Goal: Communication & Community: Participate in discussion

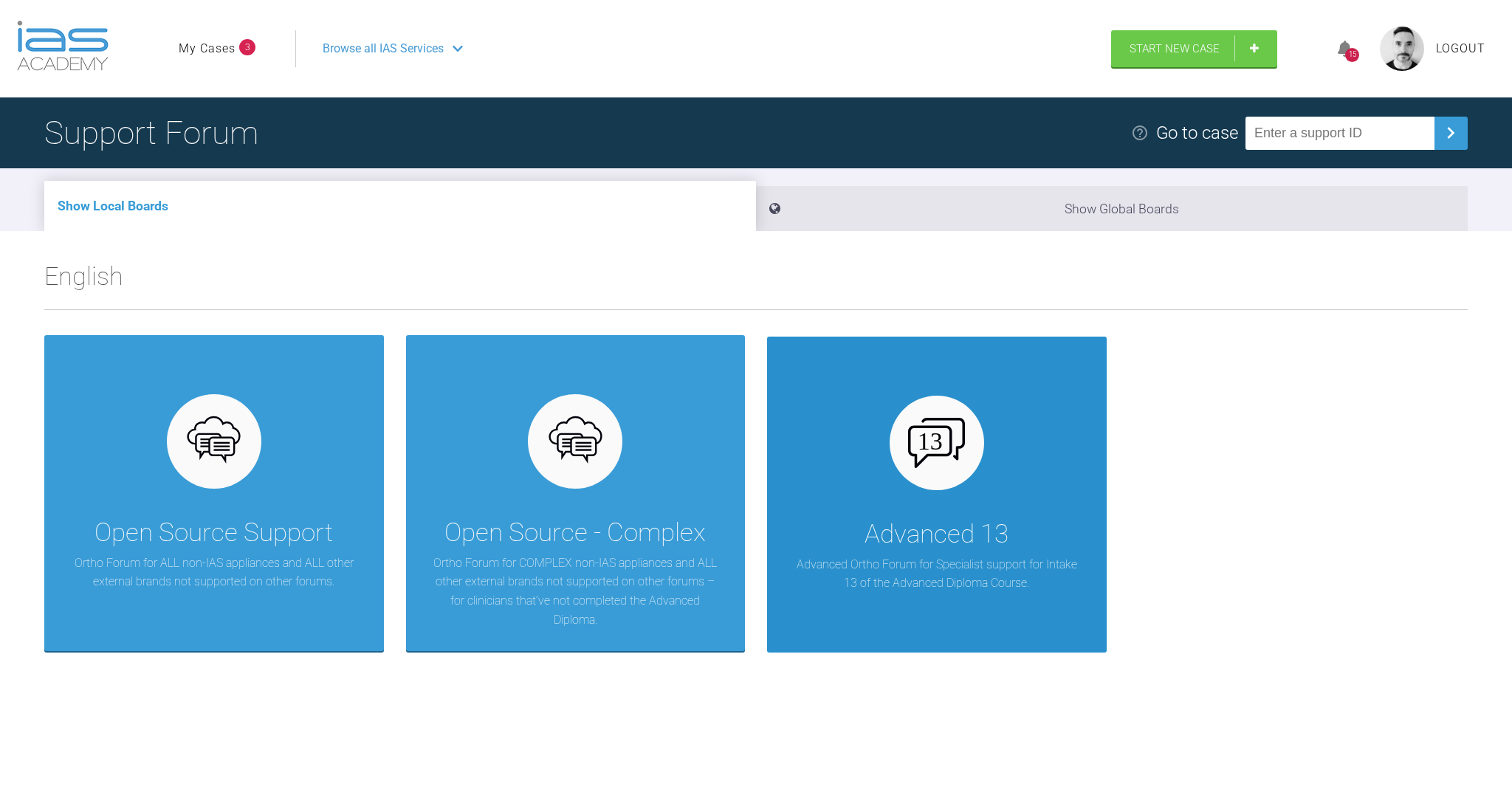
click at [861, 419] on div "Advanced 13 Advanced Ortho Forum for Specialist support for Intake 13 of the Ad…" at bounding box center [937, 495] width 339 height 316
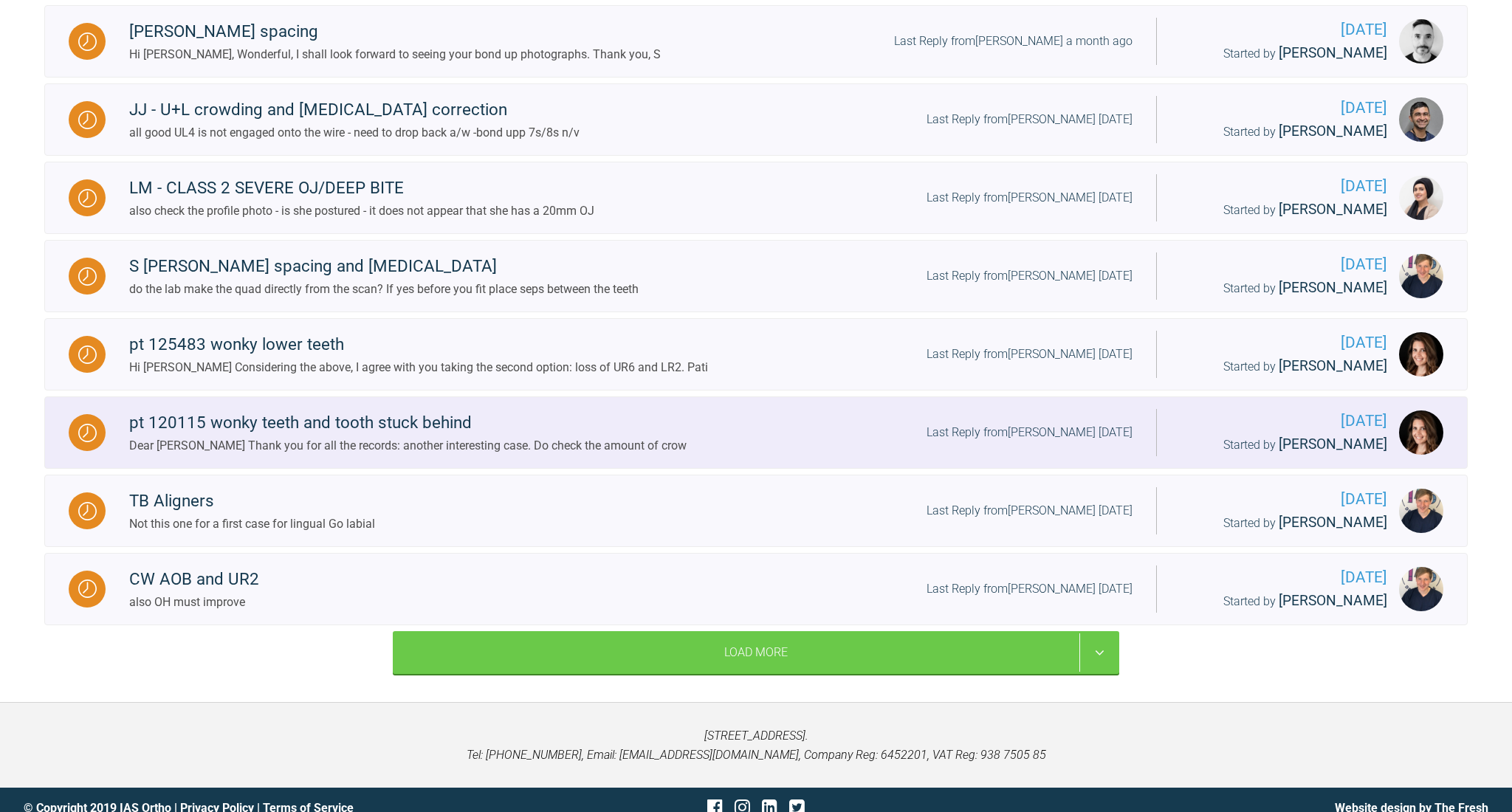
scroll to position [1368, 0]
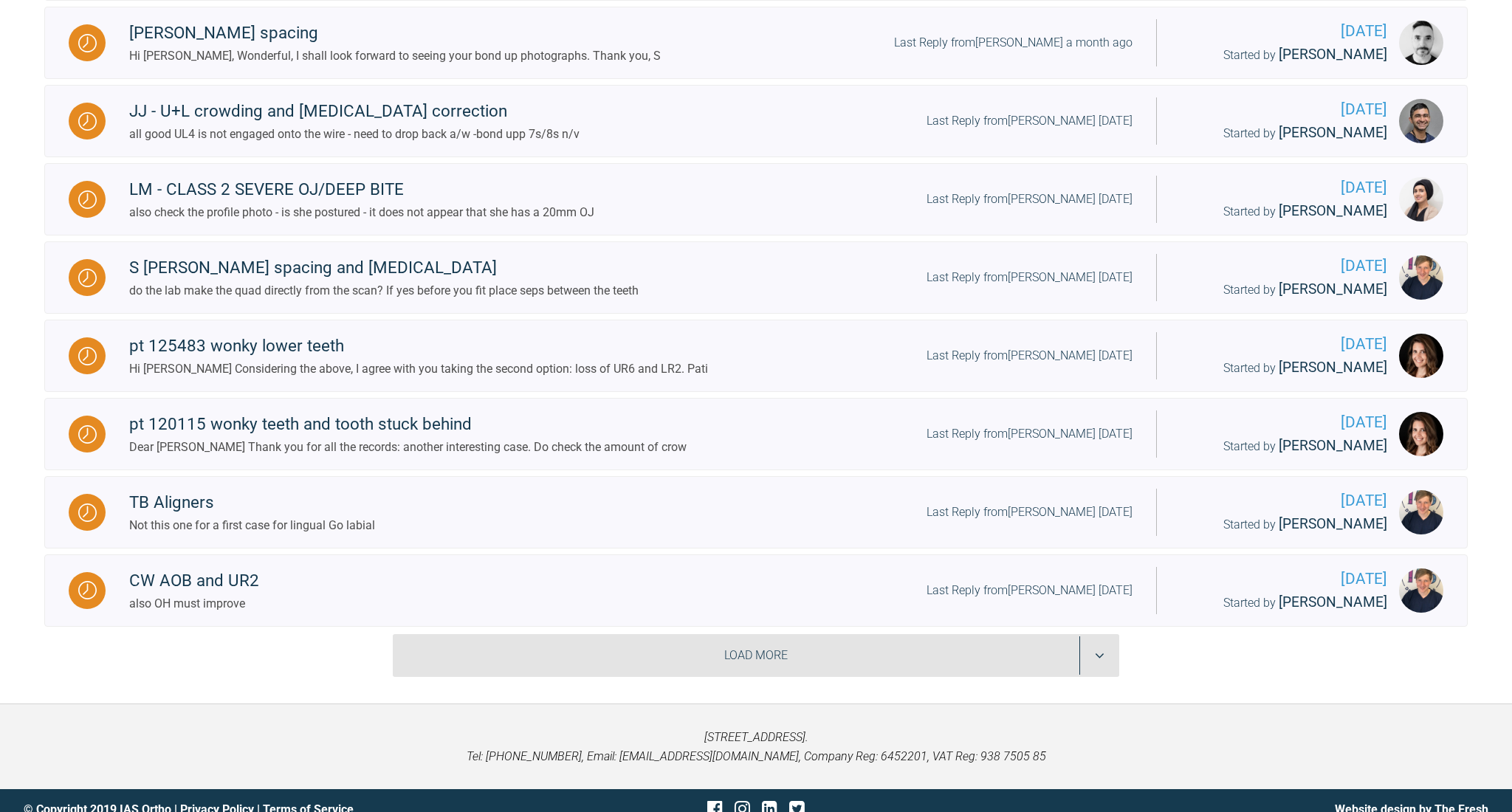
click at [747, 637] on div "Load More" at bounding box center [756, 656] width 726 height 43
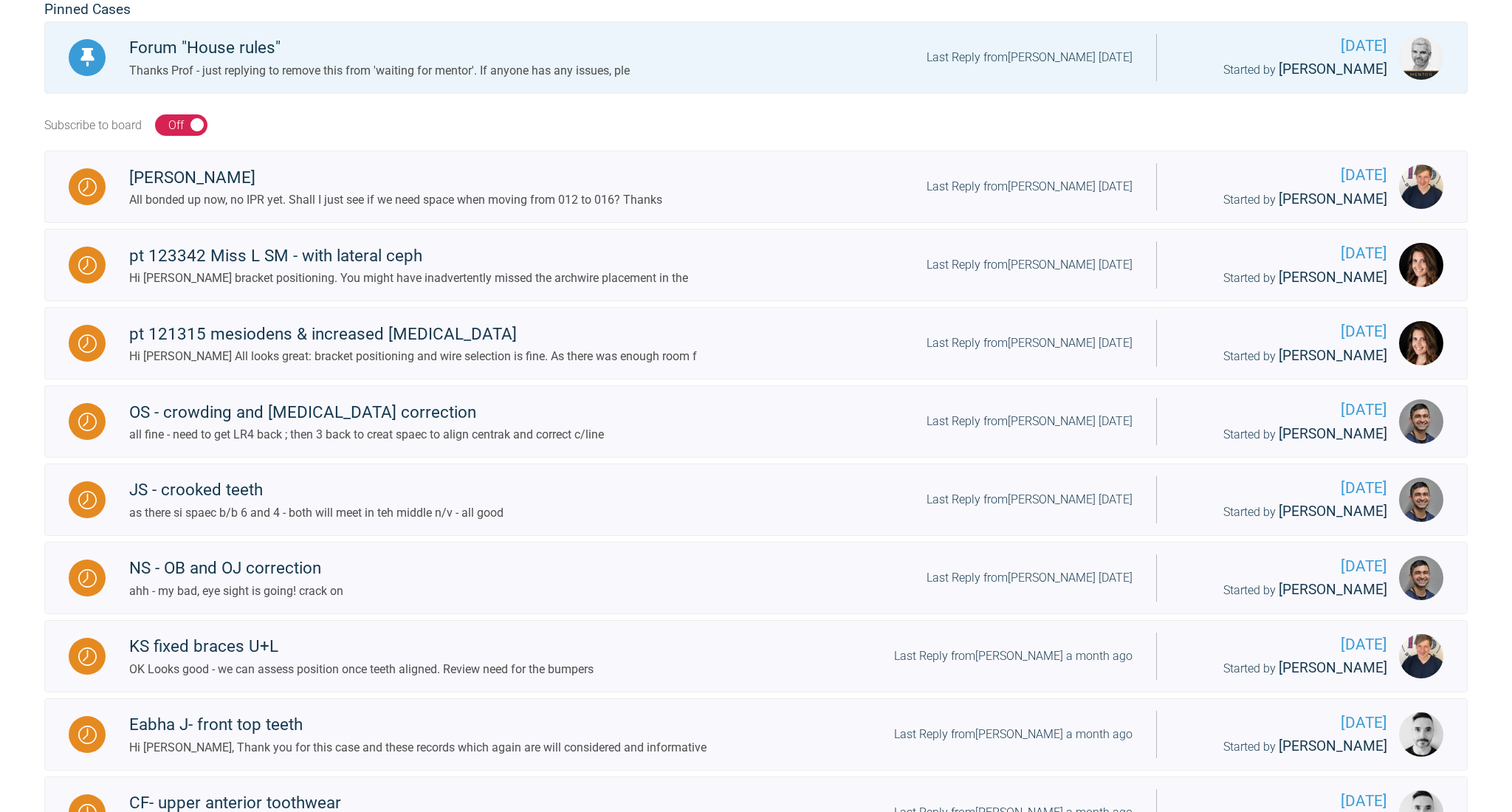
scroll to position [360, 0]
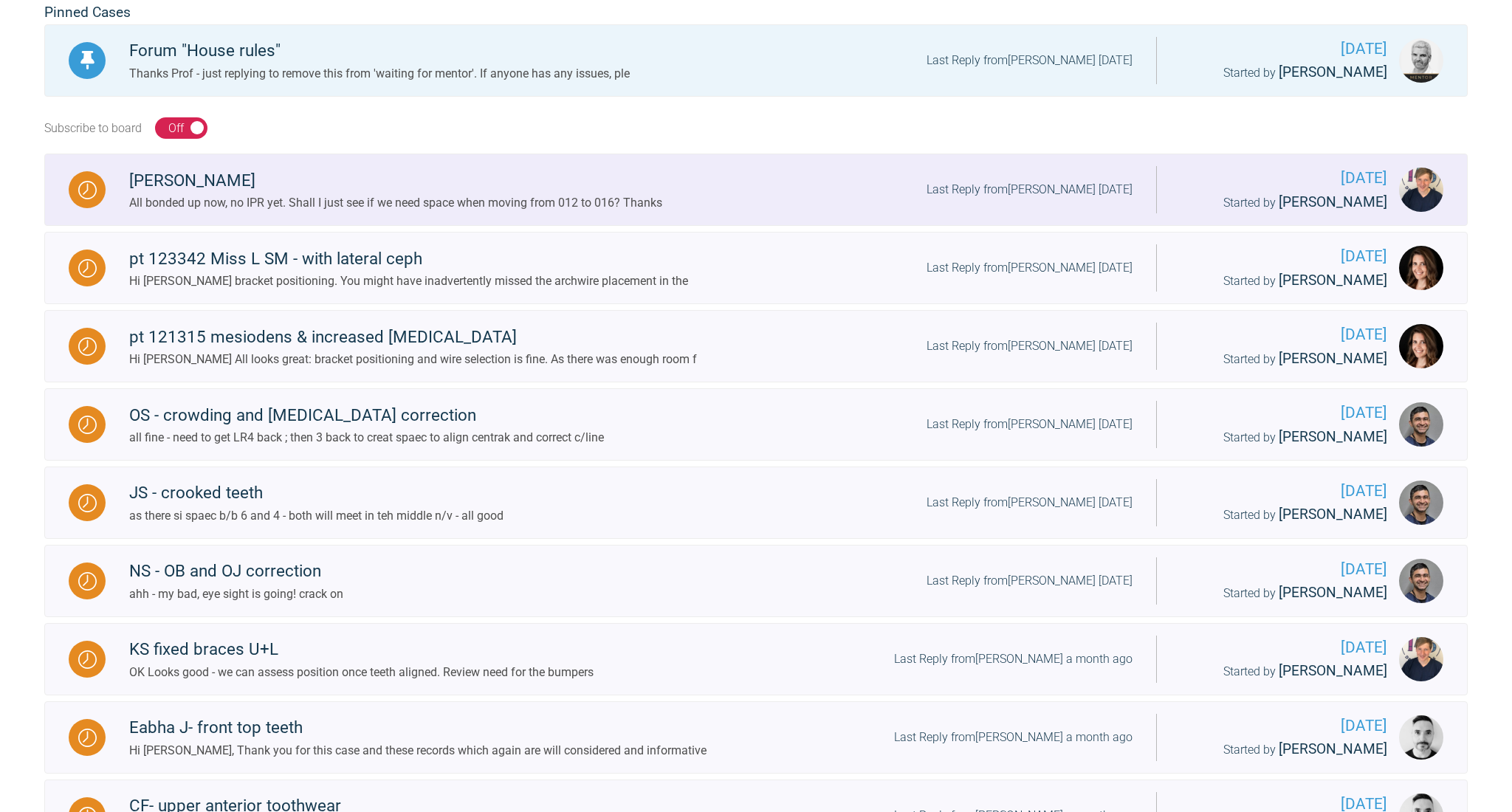
click at [618, 209] on div "All bonded up now, no IPR yet. Shall I just see if we need space when moving fr…" at bounding box center [396, 203] width 533 height 19
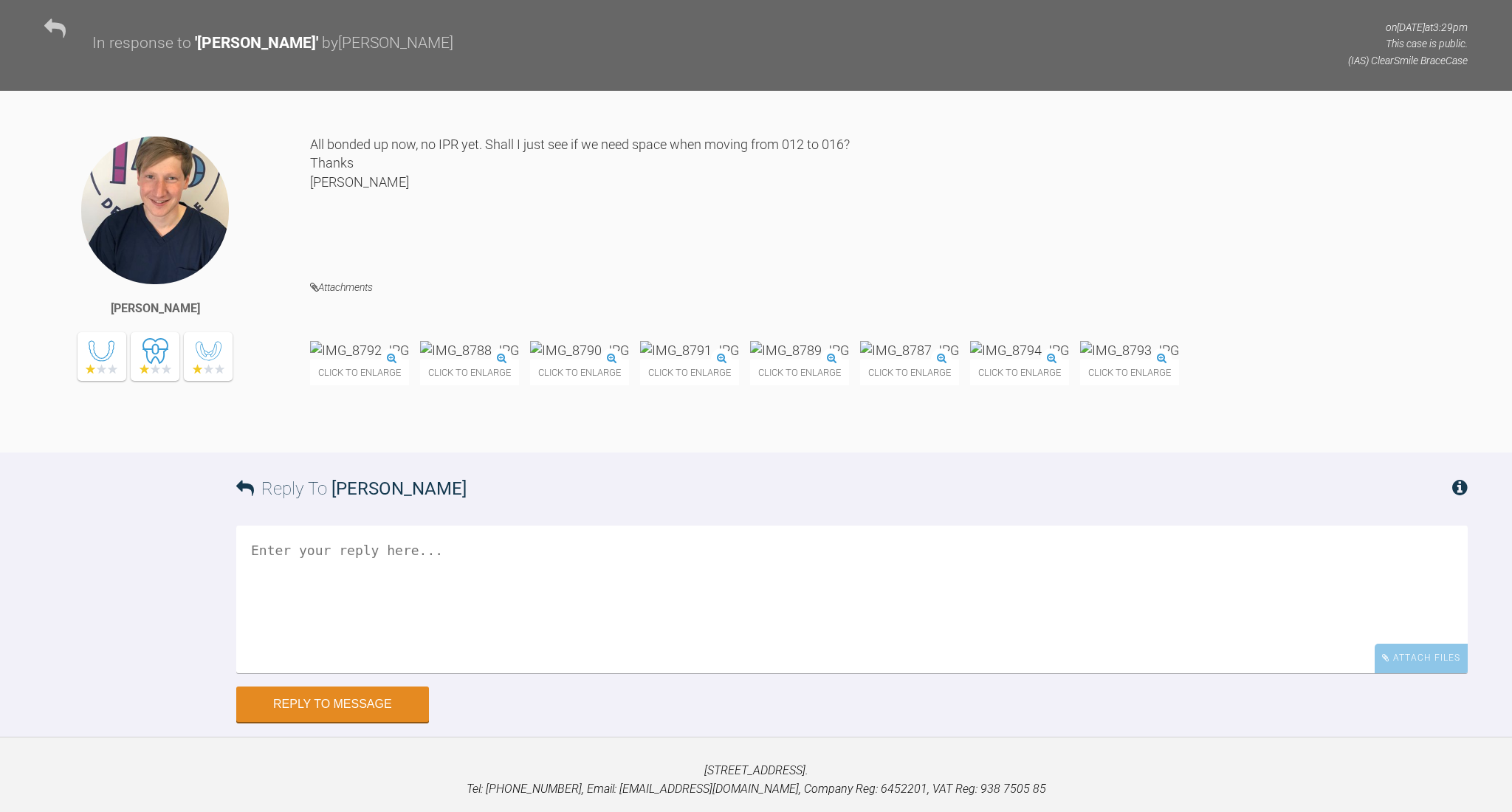
scroll to position [8309, 0]
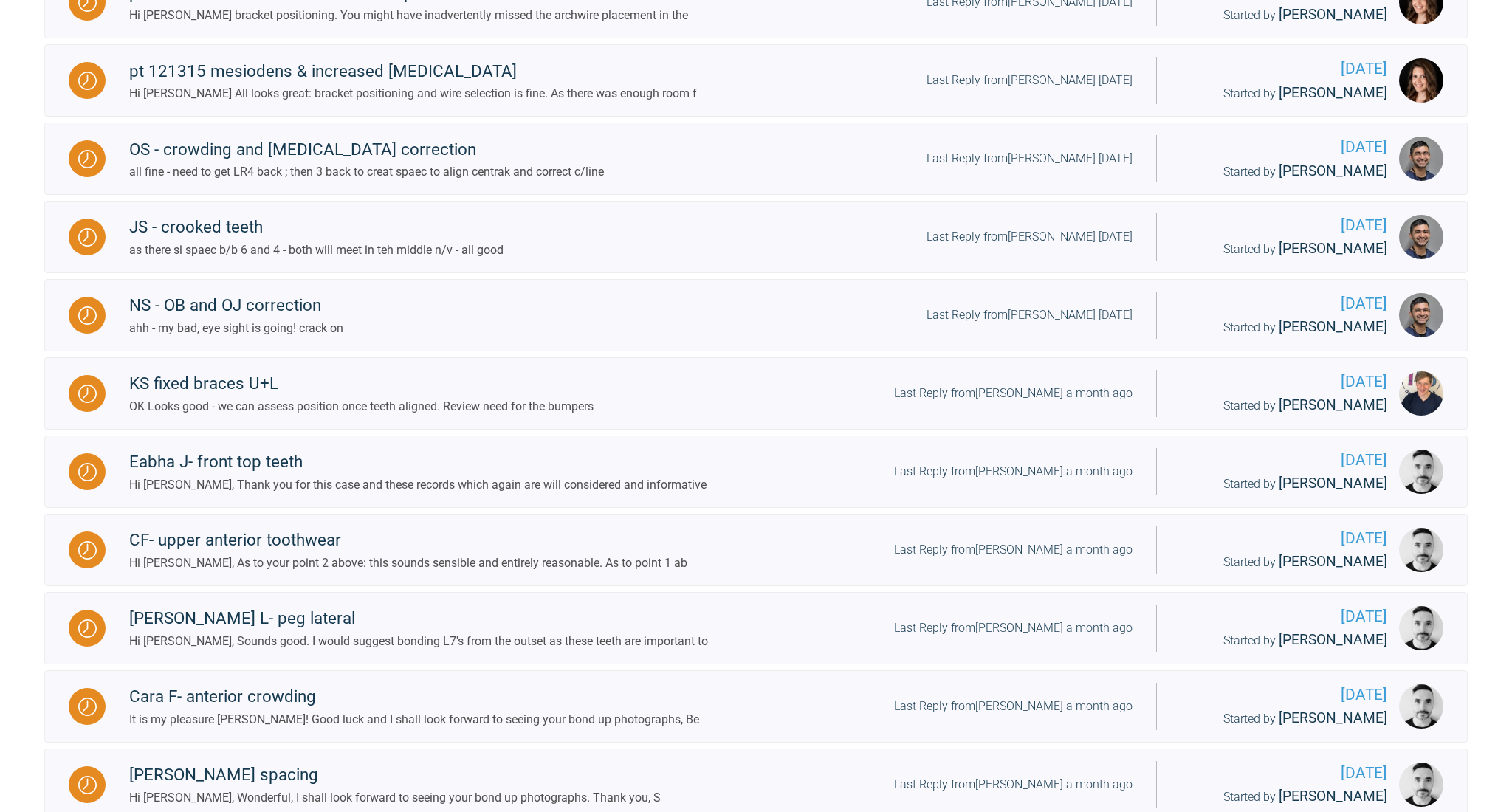
scroll to position [629, 0]
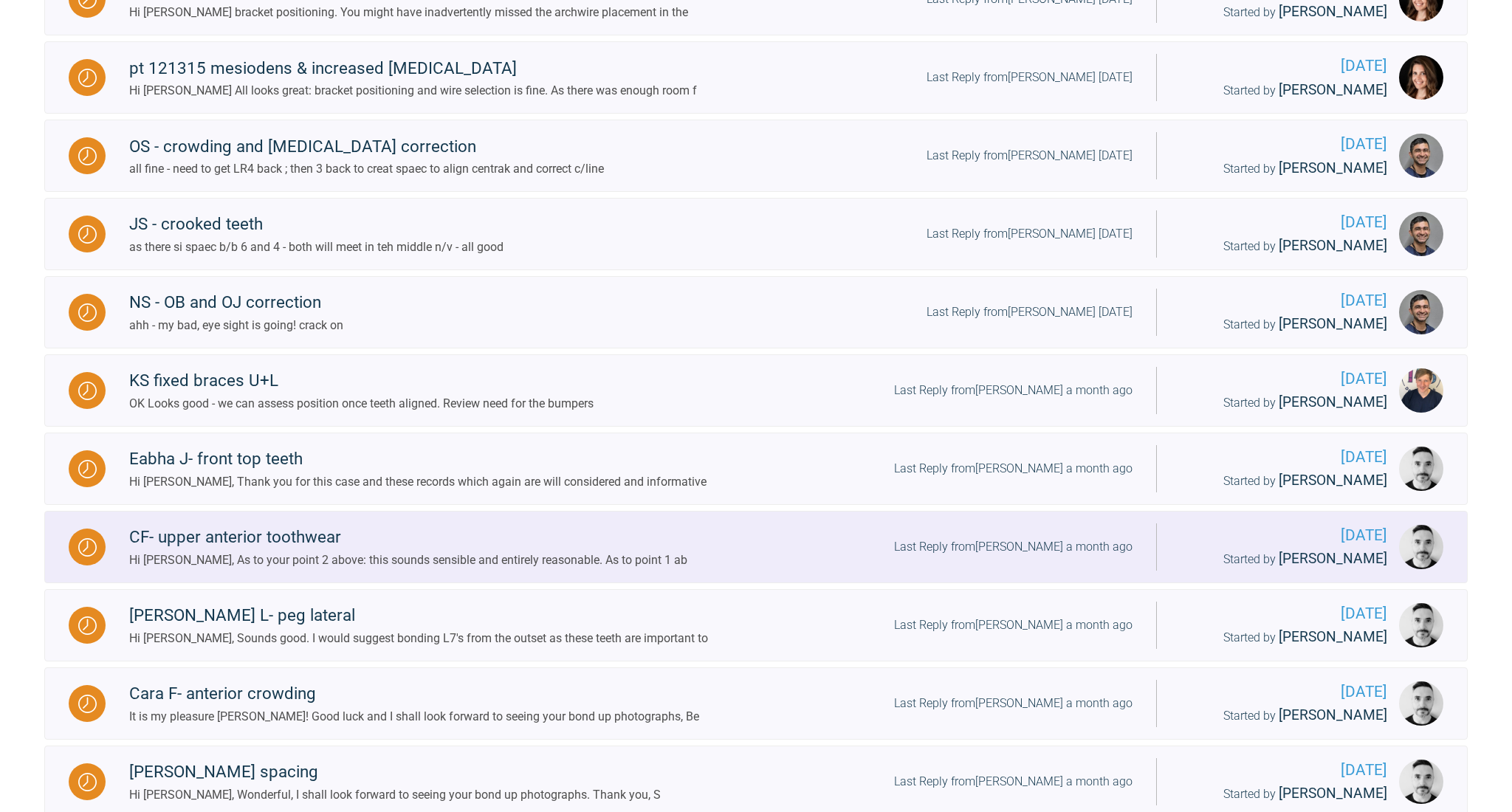
click at [365, 558] on div "Hi [PERSON_NAME], As to your point 2 above: this sounds sensible and entirely r…" at bounding box center [408, 561] width 558 height 19
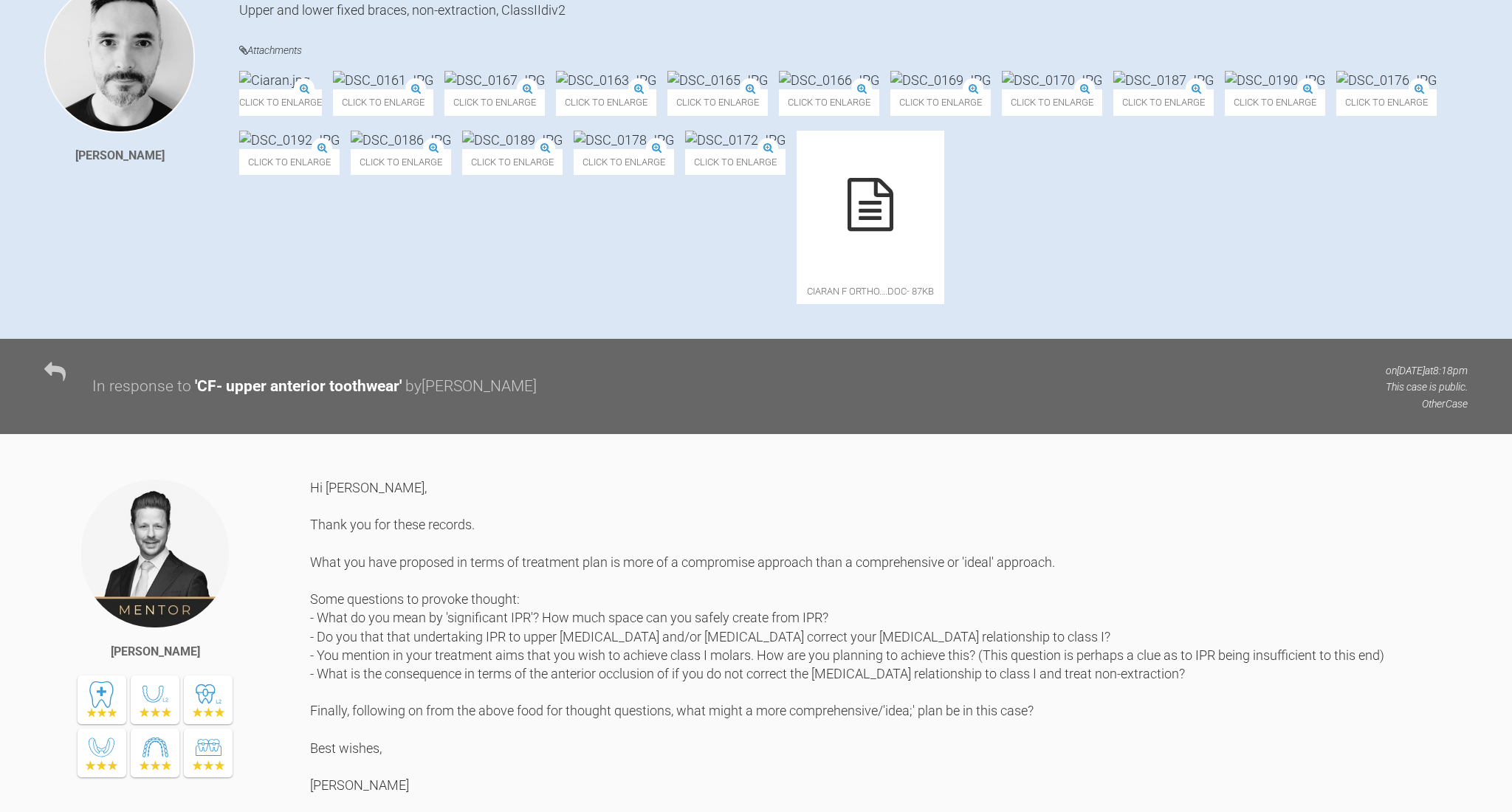
scroll to position [363, 0]
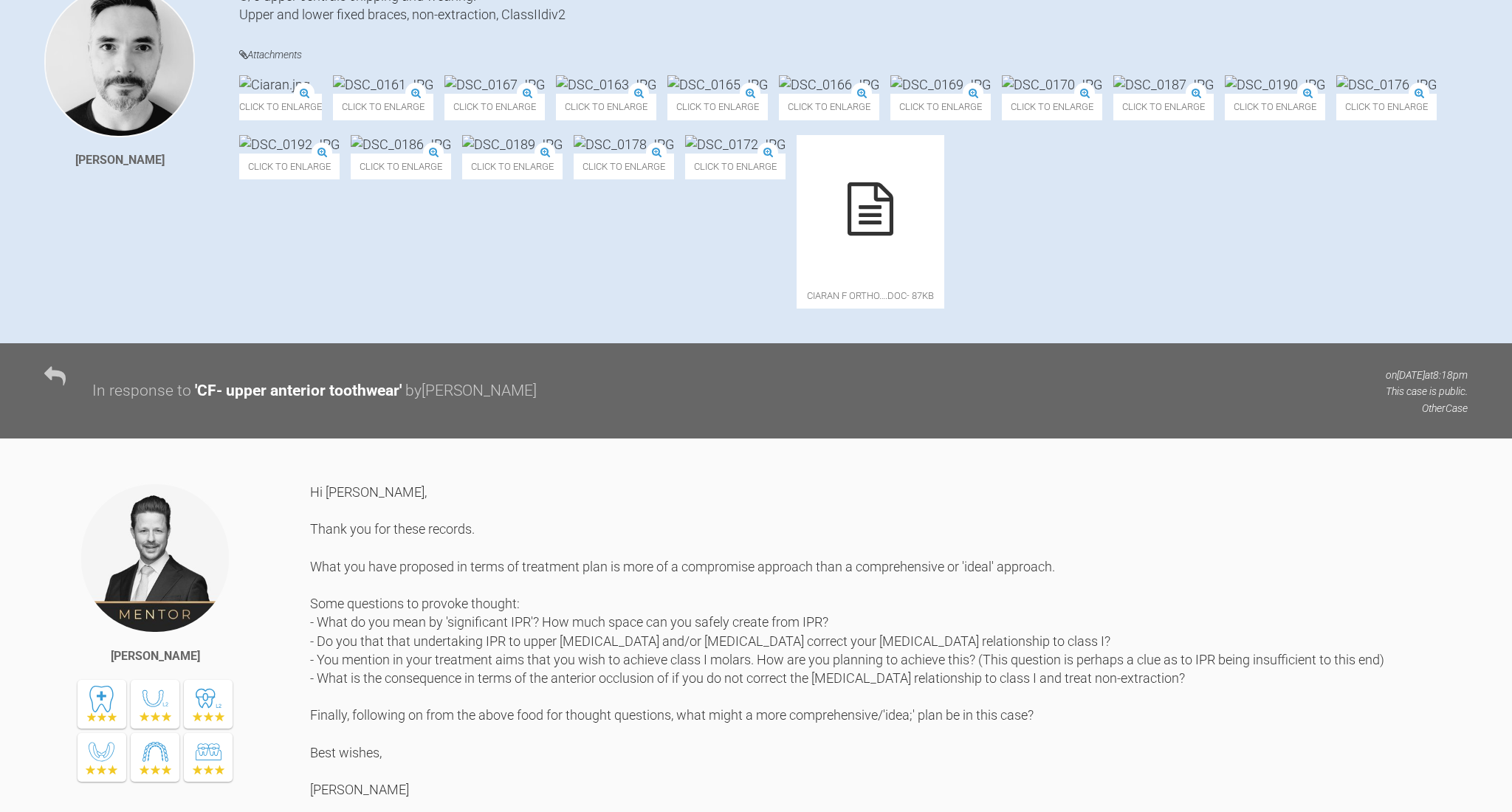
click at [322, 87] on div "Click to enlarge" at bounding box center [281, 98] width 82 height 44
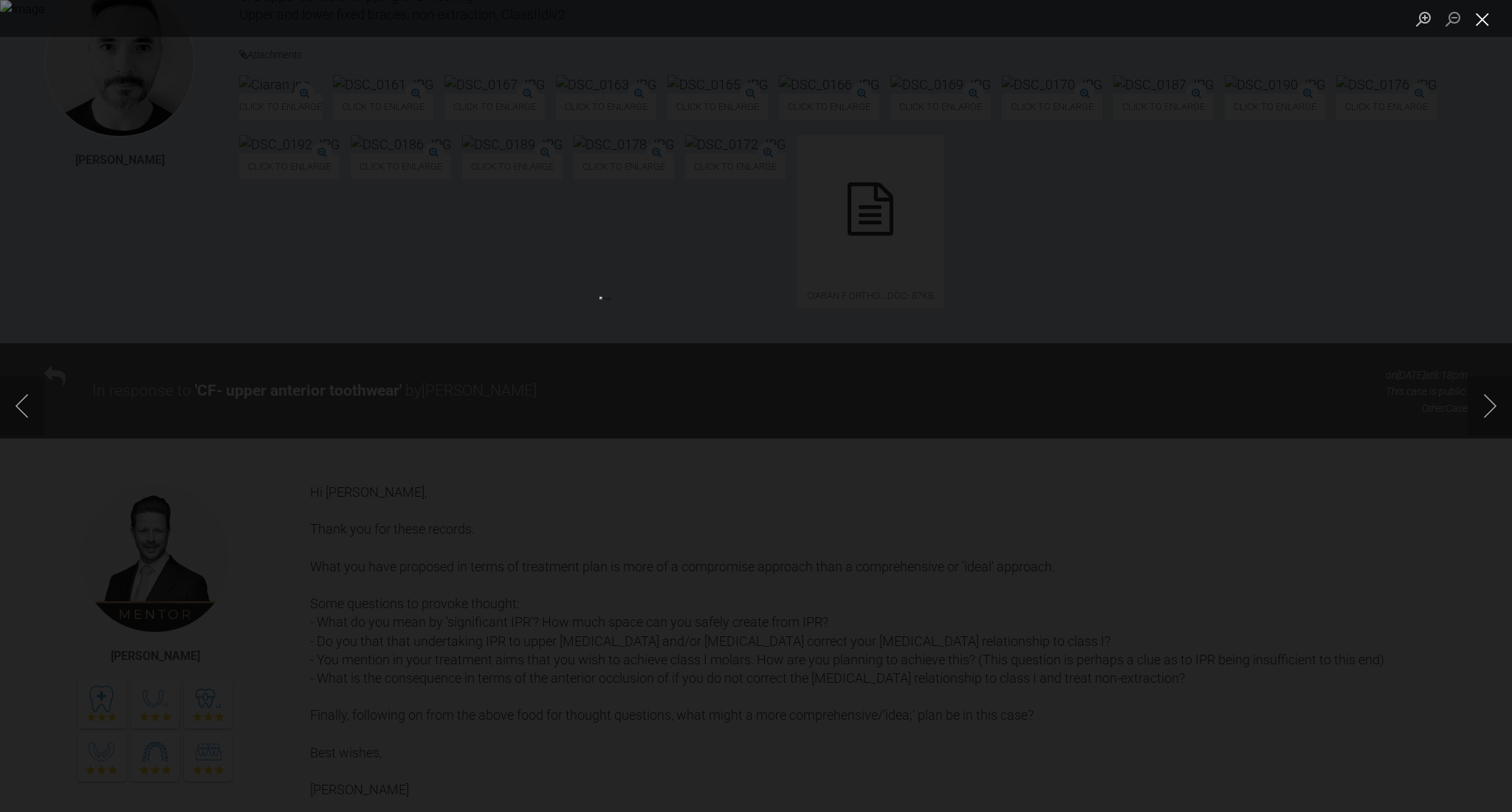
click at [1479, 21] on button "Close lightbox" at bounding box center [1482, 18] width 29 height 26
